Goal: Manage account settings

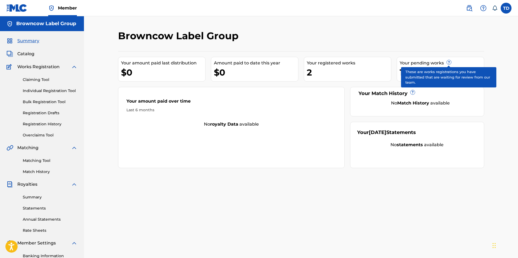
click at [449, 61] on span "?" at bounding box center [449, 62] width 4 height 4
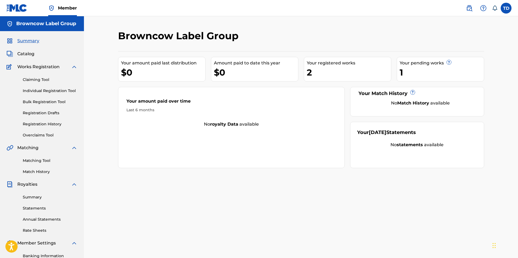
click at [46, 122] on link "Registration History" at bounding box center [50, 124] width 55 height 6
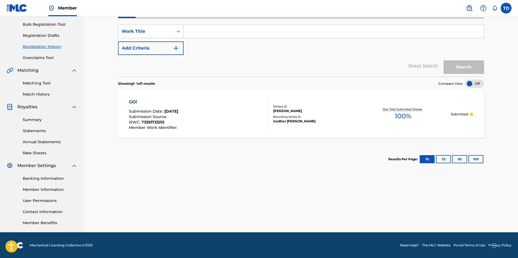
scroll to position [78, 0]
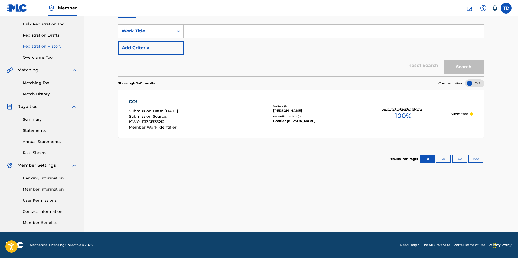
click at [36, 178] on link "Banking Information" at bounding box center [50, 178] width 55 height 6
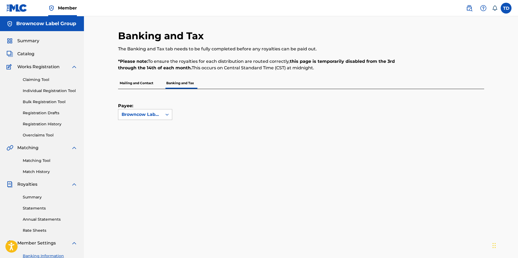
click at [162, 112] on div at bounding box center [167, 115] width 10 height 10
drag, startPoint x: 150, startPoint y: 90, endPoint x: 147, endPoint y: 87, distance: 4.2
click at [150, 90] on div "Payee: Browncow Label Group" at bounding box center [145, 104] width 54 height 31
click at [147, 87] on p "Mailing and Contact" at bounding box center [136, 82] width 37 height 11
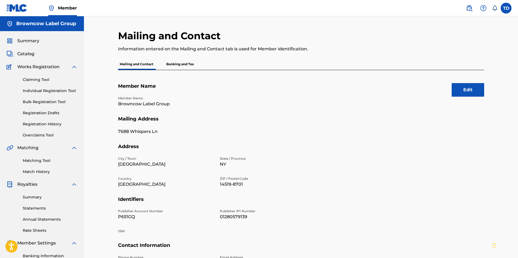
click at [170, 63] on p "Banking and Tax" at bounding box center [180, 63] width 31 height 11
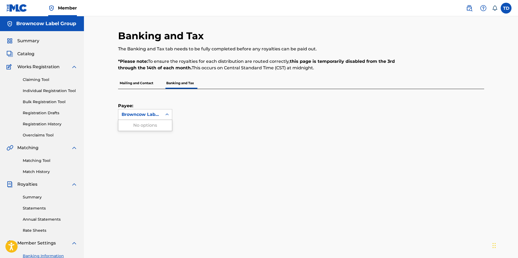
click at [163, 116] on div at bounding box center [167, 115] width 10 height 10
click at [51, 45] on div "Summary Catalog Works Registration Claiming Tool Individual Registration Tool B…" at bounding box center [42, 170] width 84 height 279
